Goal: Find specific page/section: Find specific page/section

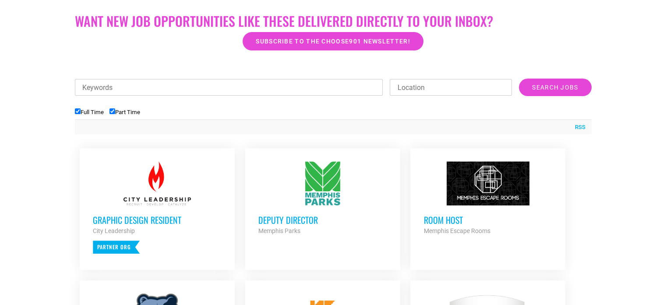
scroll to position [90, 0]
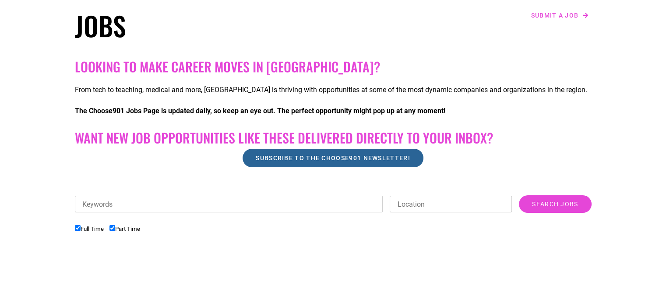
scroll to position [175, 0]
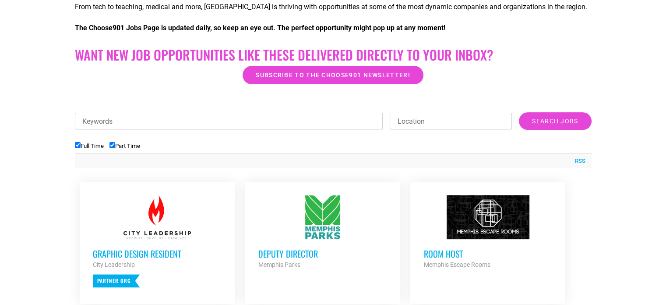
scroll to position [219, 0]
